Goal: Navigation & Orientation: Find specific page/section

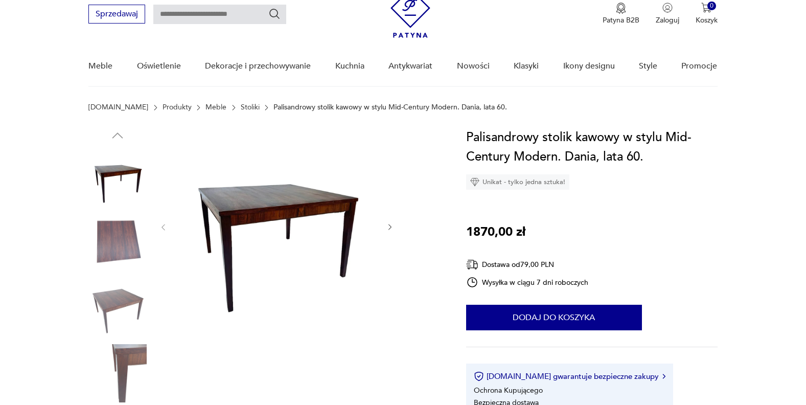
click at [385, 230] on div at bounding box center [276, 227] width 235 height 199
click at [388, 227] on icon "button" at bounding box center [390, 227] width 9 height 9
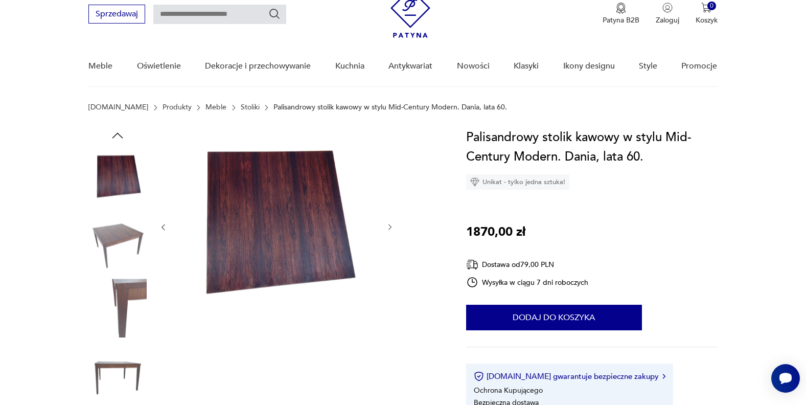
click at [388, 227] on icon "button" at bounding box center [390, 227] width 9 height 9
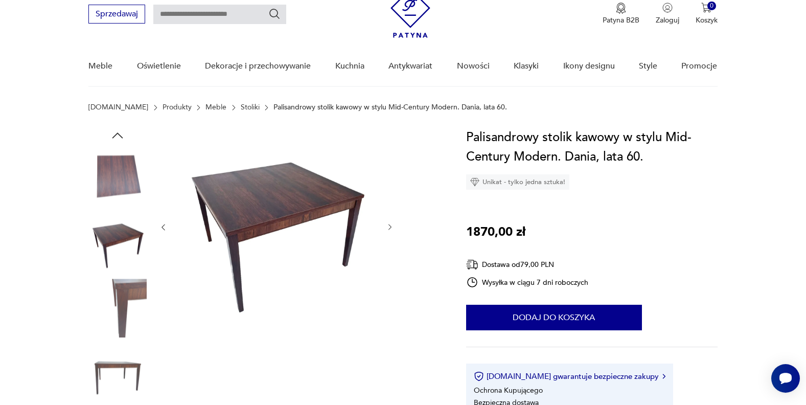
click at [388, 227] on icon "button" at bounding box center [390, 227] width 9 height 9
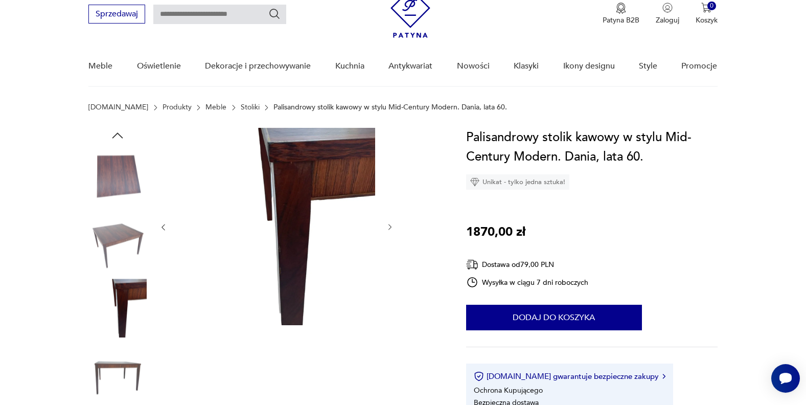
click at [387, 227] on icon "button" at bounding box center [390, 227] width 9 height 9
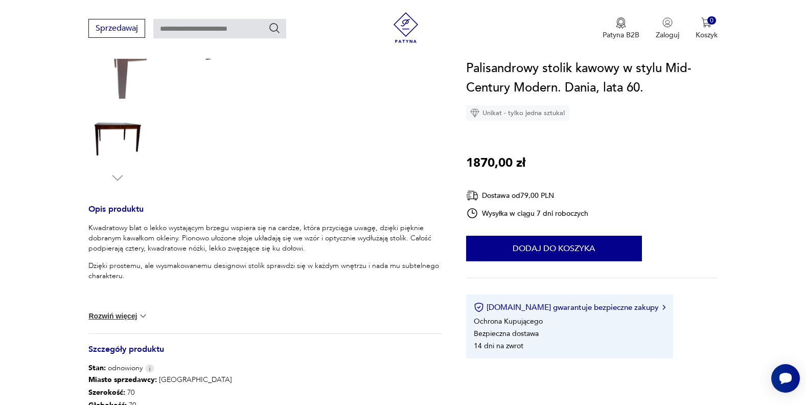
scroll to position [300, 0]
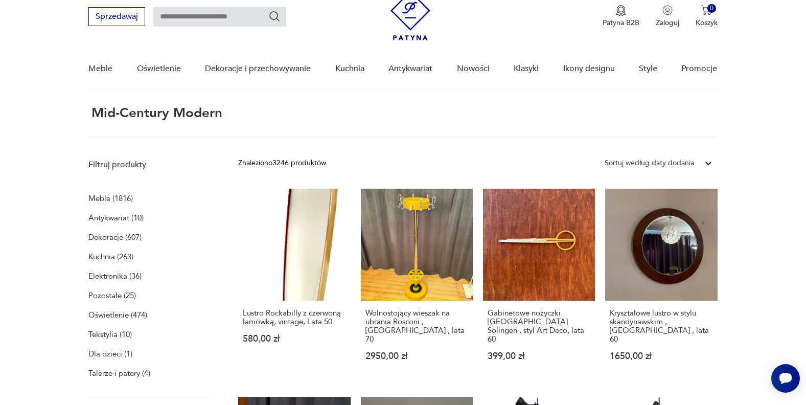
click at [102, 200] on p "Meble (1816)" at bounding box center [110, 198] width 44 height 14
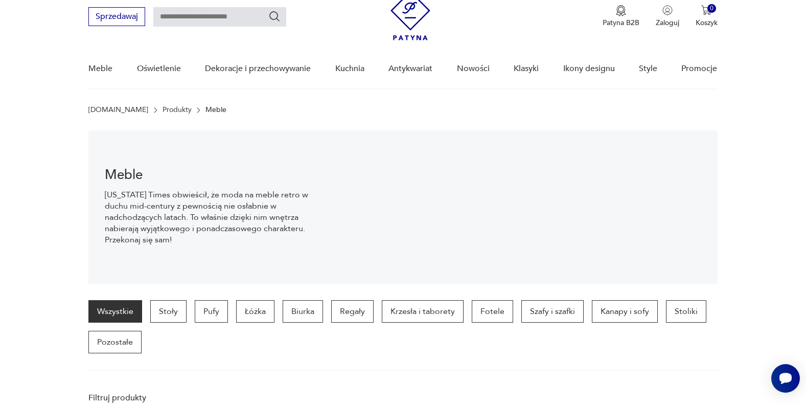
scroll to position [102, 0]
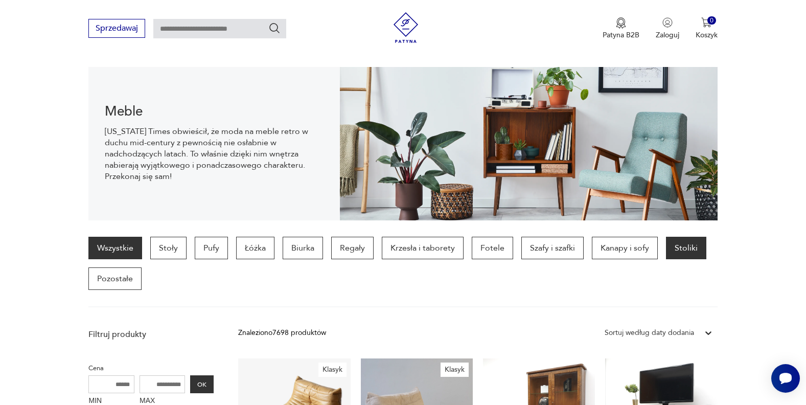
click at [683, 248] on p "Stoliki" at bounding box center [686, 248] width 40 height 22
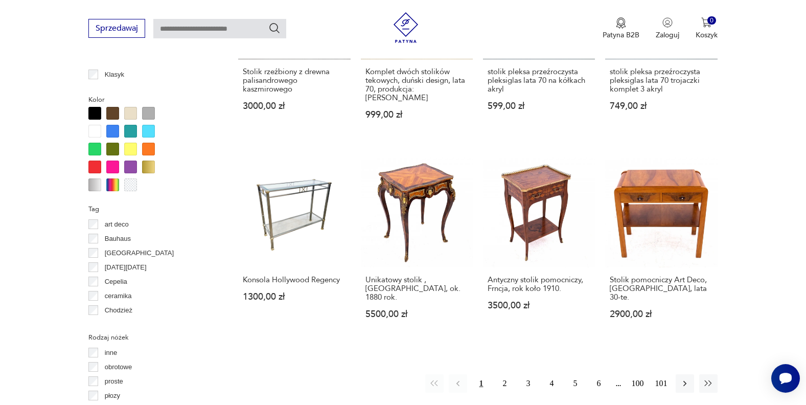
scroll to position [960, 0]
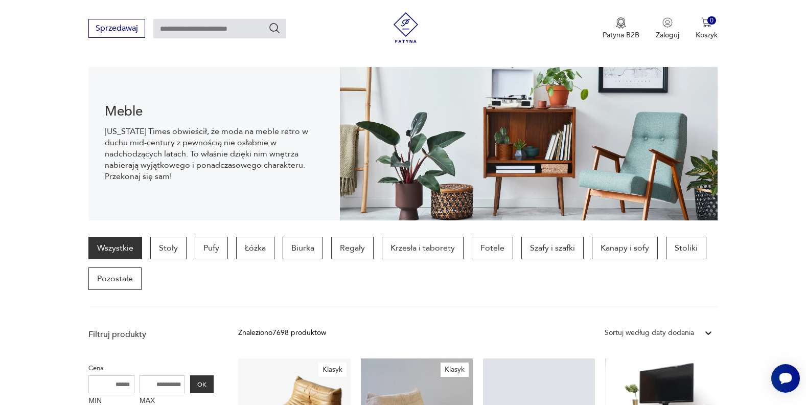
scroll to position [38, 0]
